Goal: Information Seeking & Learning: Learn about a topic

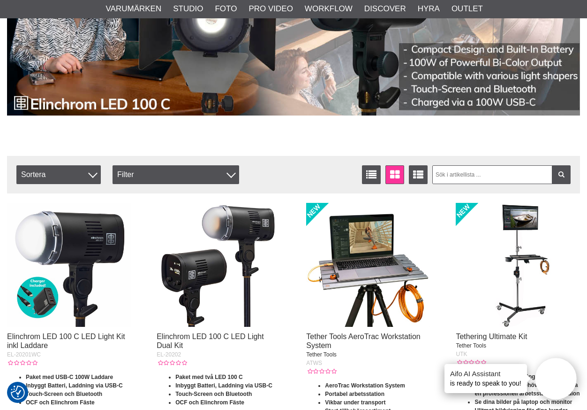
scroll to position [328, 0]
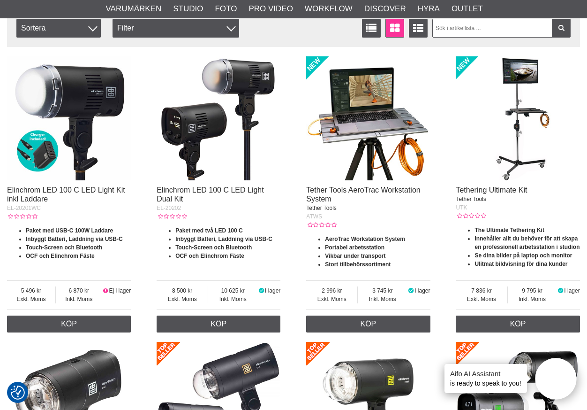
click at [244, 117] on img at bounding box center [219, 118] width 124 height 124
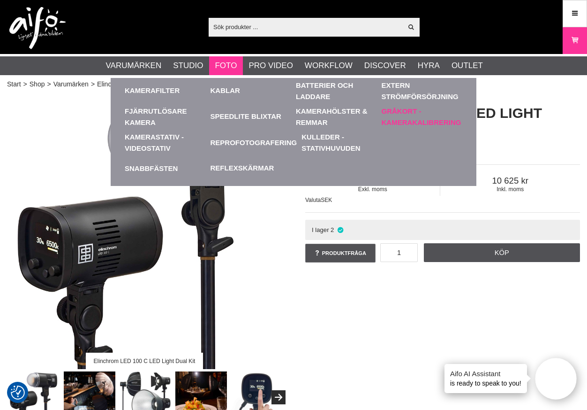
click at [413, 119] on link "Gråkort - Kamerakalibrering" at bounding box center [422, 117] width 81 height 26
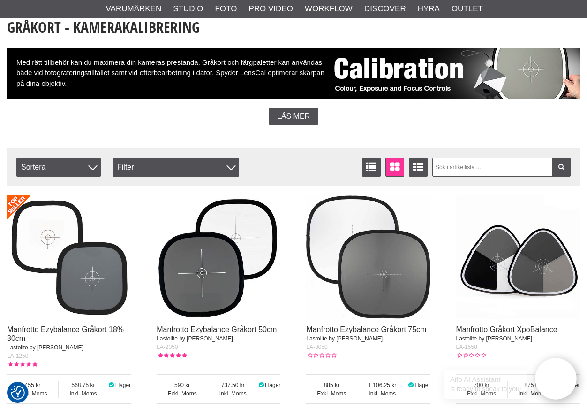
scroll to position [188, 0]
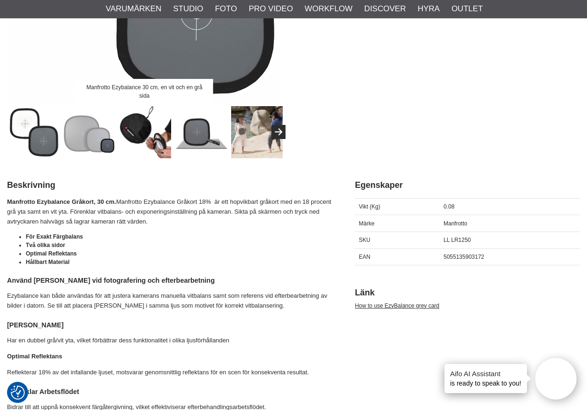
scroll to position [282, 0]
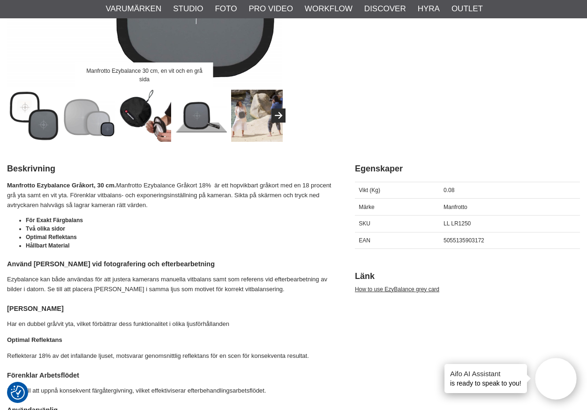
drag, startPoint x: 119, startPoint y: 184, endPoint x: 169, endPoint y: 204, distance: 53.9
click at [169, 204] on p "Manfrotto Ezybalance Gråkort, 30 cm. Manfrotto Ezybalance Gråkort 18% är ett ho…" at bounding box center [169, 195] width 325 height 29
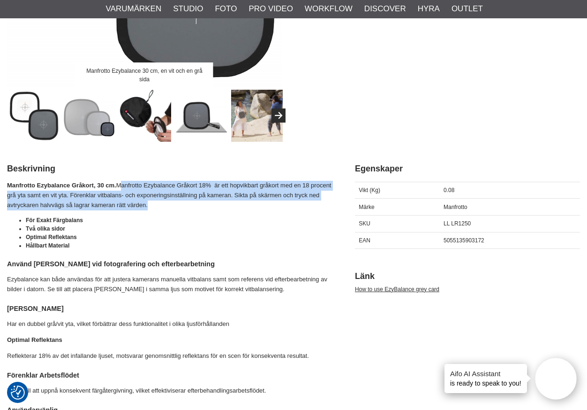
drag, startPoint x: 169, startPoint y: 204, endPoint x: 137, endPoint y: 187, distance: 35.5
click at [137, 187] on p "Manfrotto Ezybalance Gråkort, 30 cm. Manfrotto Ezybalance Gråkort 18% är ett ho…" at bounding box center [169, 195] width 325 height 29
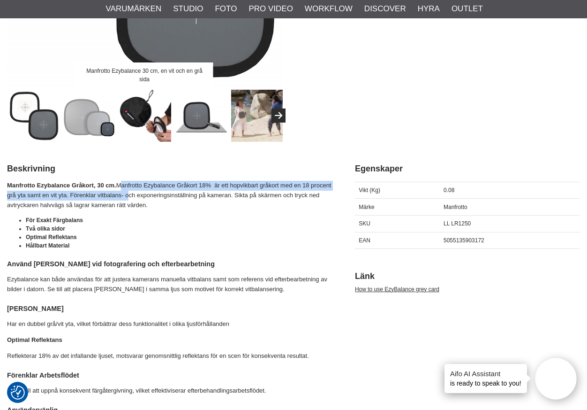
drag, startPoint x: 137, startPoint y: 187, endPoint x: 145, endPoint y: 191, distance: 8.4
click at [145, 191] on p "Manfrotto Ezybalance Gråkort, 30 cm. Manfrotto Ezybalance Gråkort 18% är ett ho…" at bounding box center [169, 195] width 325 height 29
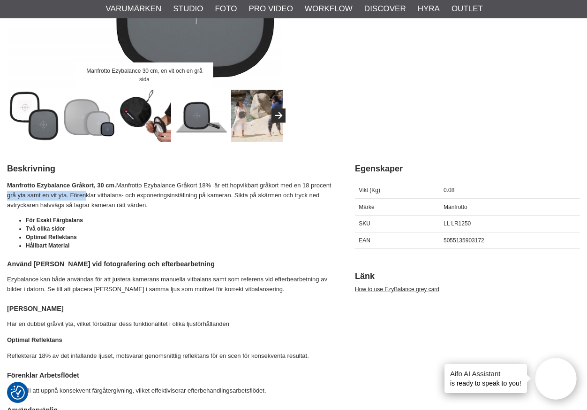
drag, startPoint x: 28, startPoint y: 195, endPoint x: 104, endPoint y: 194, distance: 76.0
click at [104, 194] on p "Manfrotto Ezybalance Gråkort, 30 cm. Manfrotto Ezybalance Gråkort 18% är ett ho…" at bounding box center [169, 195] width 325 height 29
drag, startPoint x: 92, startPoint y: 192, endPoint x: 172, endPoint y: 203, distance: 81.4
click at [172, 203] on p "Manfrotto Ezybalance Gråkort, 30 cm. Manfrotto Ezybalance Gråkort 18% är ett ho…" at bounding box center [169, 195] width 325 height 29
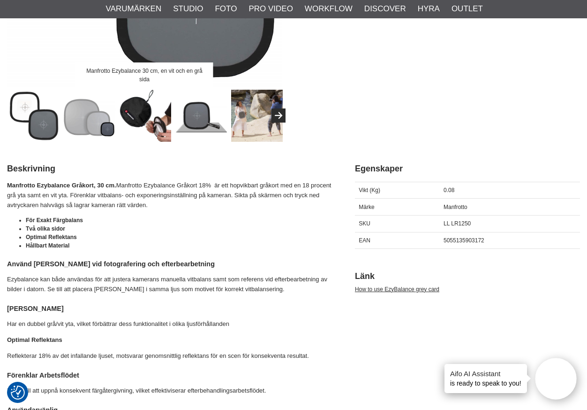
click at [172, 203] on p "Manfrotto Ezybalance Gråkort, 30 cm. Manfrotto Ezybalance Gråkort 18% är ett ho…" at bounding box center [169, 195] width 325 height 29
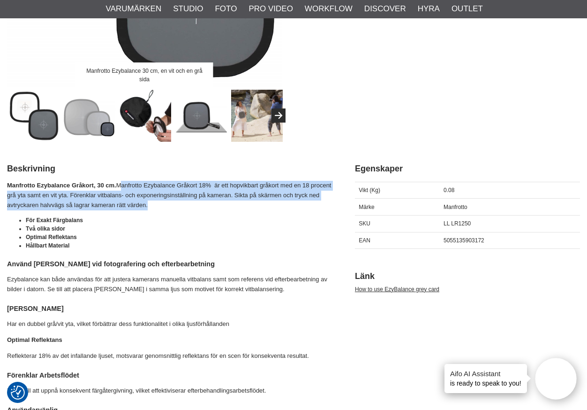
drag, startPoint x: 172, startPoint y: 203, endPoint x: 123, endPoint y: 188, distance: 50.9
click at [123, 188] on p "Manfrotto Ezybalance Gråkort, 30 cm. Manfrotto Ezybalance Gråkort 18% är ett ho…" at bounding box center [169, 195] width 325 height 29
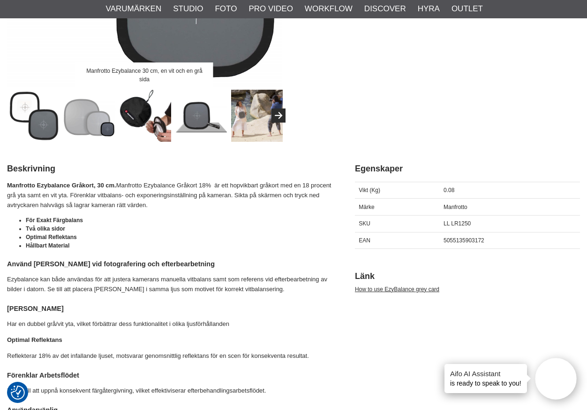
drag, startPoint x: 280, startPoint y: 210, endPoint x: 255, endPoint y: 194, distance: 29.5
click at [255, 194] on p "Manfrotto Ezybalance Gråkort, 30 cm. Manfrotto Ezybalance Gråkort 18% är ett ho…" at bounding box center [169, 195] width 325 height 29
drag, startPoint x: 253, startPoint y: 202, endPoint x: 255, endPoint y: 194, distance: 8.1
click at [255, 194] on p "Manfrotto Ezybalance Gråkort, 30 cm. Manfrotto Ezybalance Gråkort 18% är ett ho…" at bounding box center [169, 195] width 325 height 29
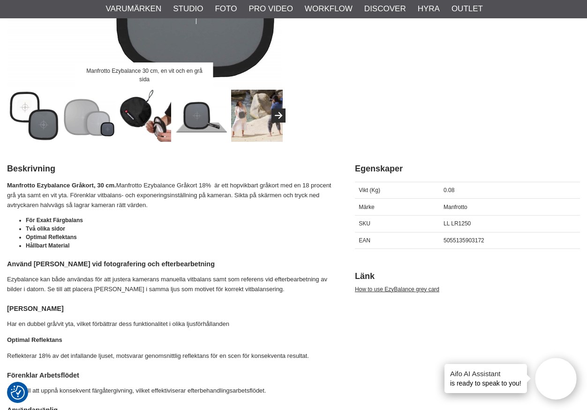
click at [255, 194] on p "Manfrotto Ezybalance Gråkort, 30 cm. Manfrotto Ezybalance Gråkort 18% är ett ho…" at bounding box center [169, 195] width 325 height 29
drag, startPoint x: 254, startPoint y: 203, endPoint x: 209, endPoint y: 194, distance: 45.9
click at [209, 194] on p "Manfrotto Ezybalance Gråkort, 30 cm. Manfrotto Ezybalance Gråkort 18% är ett ho…" at bounding box center [169, 195] width 325 height 29
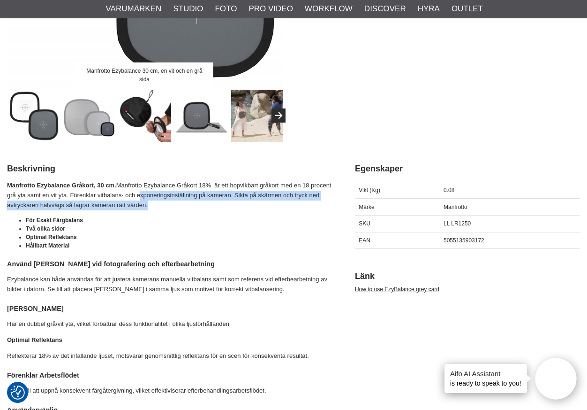
drag, startPoint x: 209, startPoint y: 194, endPoint x: 216, endPoint y: 206, distance: 14.1
click at [216, 206] on p "Manfrotto Ezybalance Gråkort, 30 cm. Manfrotto Ezybalance Gråkort 18% är ett ho…" at bounding box center [169, 195] width 325 height 29
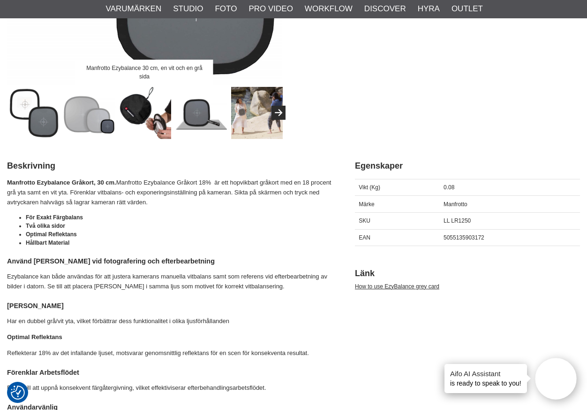
scroll to position [375, 0]
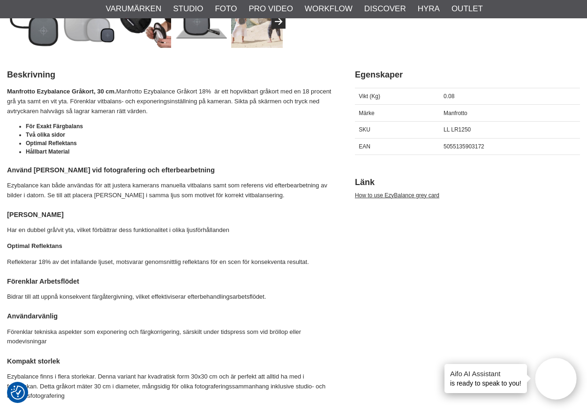
click at [454, 132] on span "LL LR1250" at bounding box center [457, 129] width 27 height 7
click at [490, 130] on div "LL LR1250" at bounding box center [510, 129] width 140 height 17
drag, startPoint x: 488, startPoint y: 130, endPoint x: 433, endPoint y: 128, distance: 54.5
click at [433, 128] on div "SKU LL LR1250" at bounding box center [467, 129] width 225 height 17
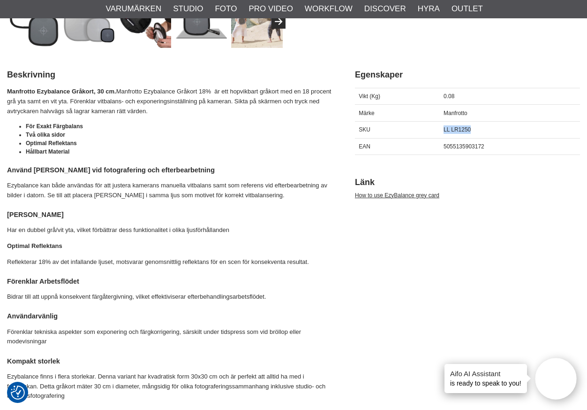
copy div "LL LR1250"
click at [261, 184] on p "Ezybalance kan både användas för att justera kamerans manuella vitbalans samt s…" at bounding box center [169, 191] width 325 height 20
drag, startPoint x: 473, startPoint y: 128, endPoint x: 454, endPoint y: 131, distance: 19.9
click at [454, 131] on div "LL LR1250" at bounding box center [510, 129] width 140 height 17
